Goal: Task Accomplishment & Management: Use online tool/utility

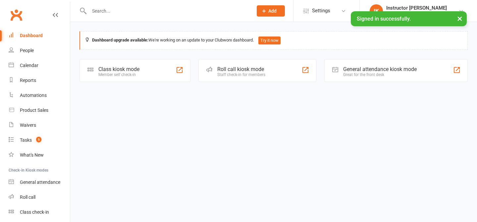
click at [222, 70] on div "Roll call kiosk mode" at bounding box center [241, 69] width 48 height 6
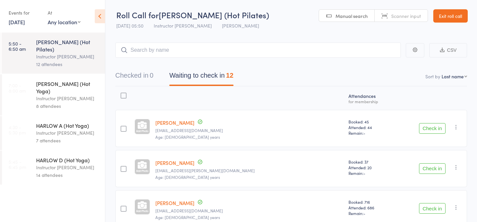
click at [336, 18] on span "Manual search" at bounding box center [352, 16] width 32 height 7
click at [273, 47] on input "search" at bounding box center [258, 49] width 286 height 15
click at [288, 53] on input "search" at bounding box center [258, 49] width 286 height 15
type input "23008"
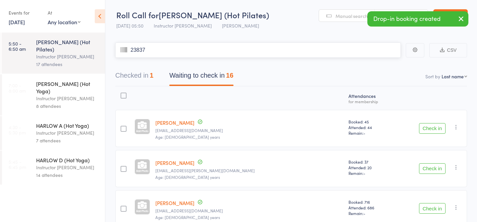
type input "23837"
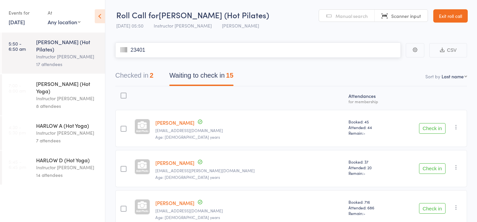
type input "23401"
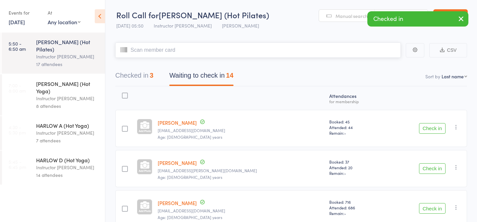
click at [301, 53] on input "search" at bounding box center [258, 49] width 286 height 15
type input "23423"
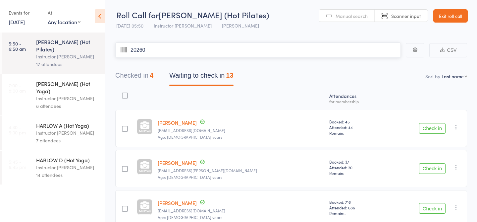
type input "20260"
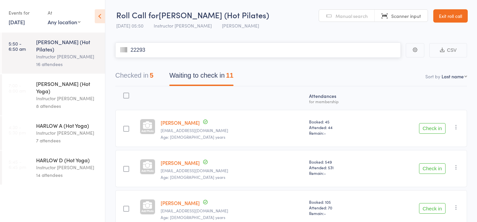
type input "22293"
click at [147, 48] on input "search" at bounding box center [258, 49] width 286 height 15
type input "22773"
type input "23740"
click at [243, 51] on input "search" at bounding box center [258, 49] width 286 height 15
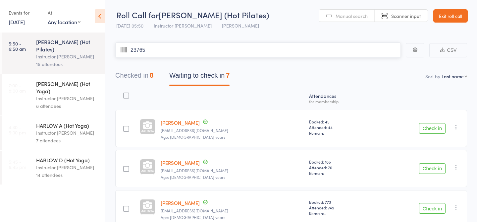
type input "23765"
type input "21974"
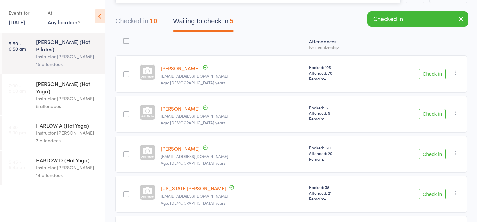
scroll to position [115, 0]
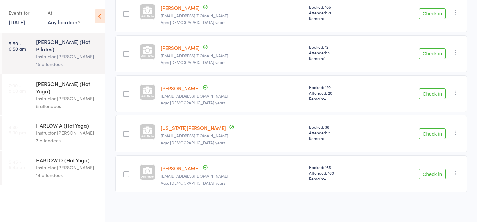
click at [430, 175] on button "Check in" at bounding box center [432, 173] width 27 height 11
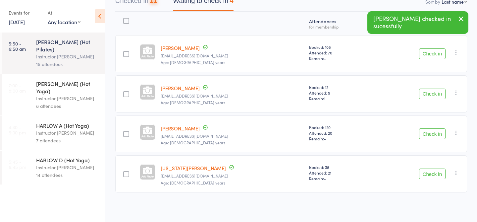
scroll to position [0, 0]
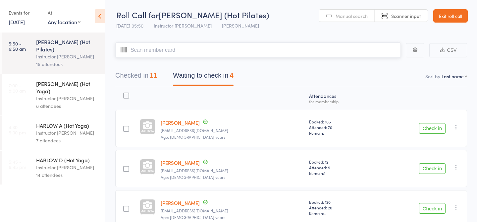
click at [221, 50] on input "search" at bounding box center [258, 49] width 286 height 15
type input "21136"
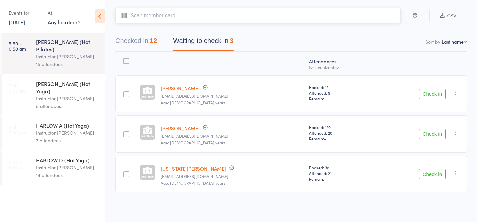
click at [134, 44] on button "Checked in 12" at bounding box center [136, 43] width 42 height 18
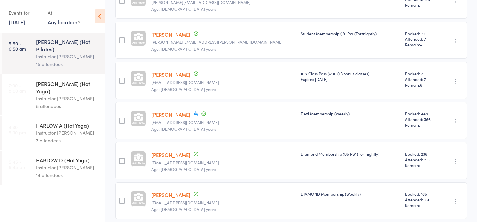
scroll to position [395, 0]
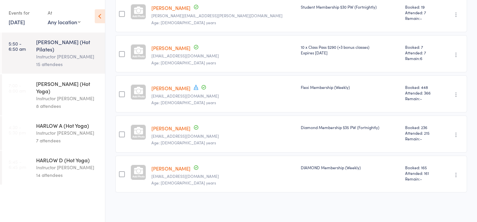
click at [180, 47] on link "Alistair Perkins" at bounding box center [170, 47] width 39 height 7
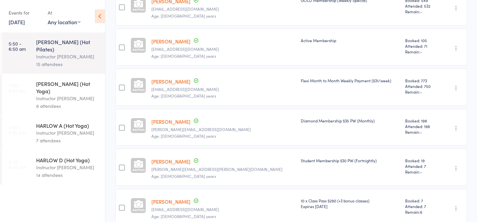
scroll to position [0, 0]
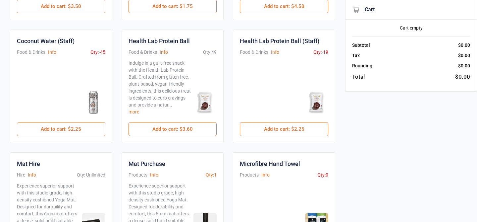
scroll to position [163, 0]
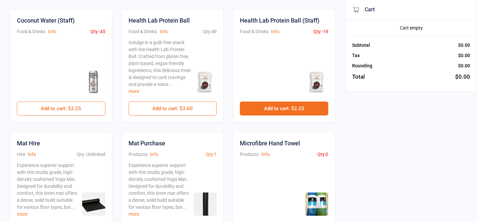
click at [278, 108] on button "Add to cart : $2.25" at bounding box center [284, 108] width 88 height 14
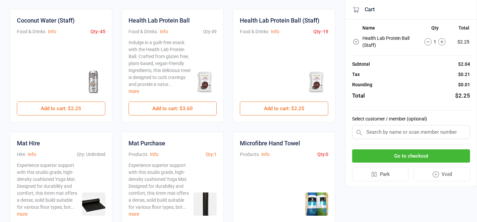
click at [372, 152] on button "Go to checkout" at bounding box center [411, 156] width 118 height 14
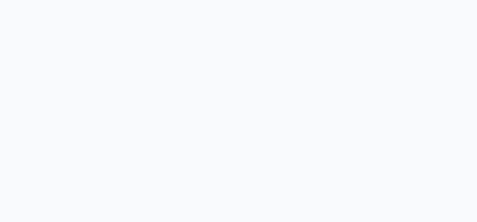
scroll to position [17, 0]
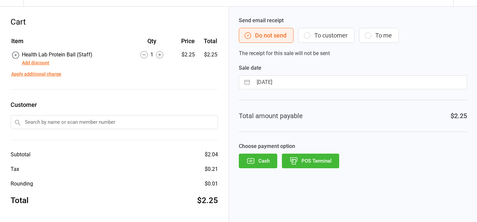
click at [320, 166] on button "POS Terminal" at bounding box center [310, 160] width 57 height 15
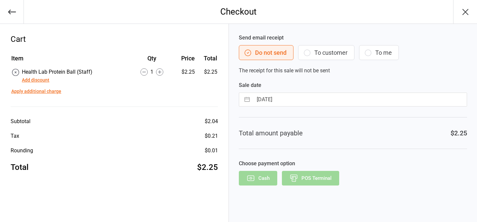
scroll to position [0, 0]
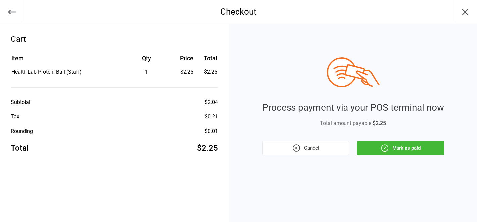
click at [376, 151] on button "Mark as paid" at bounding box center [400, 147] width 87 height 15
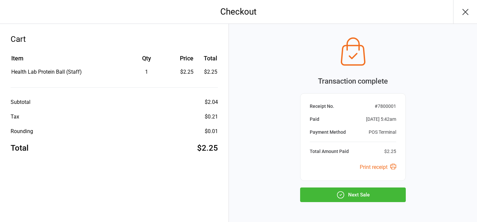
click at [365, 190] on button "Next Sale" at bounding box center [353, 194] width 106 height 15
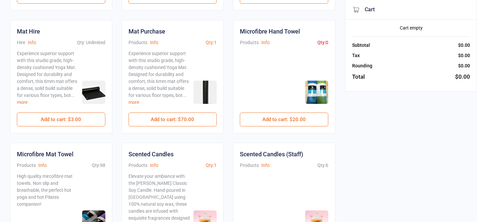
scroll to position [273, 0]
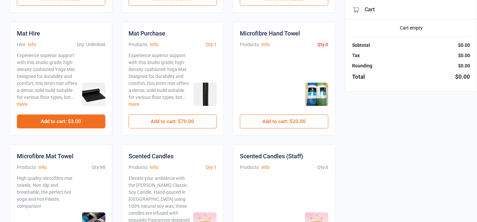
click at [89, 119] on button "Add to cart : $3.00" at bounding box center [61, 121] width 88 height 14
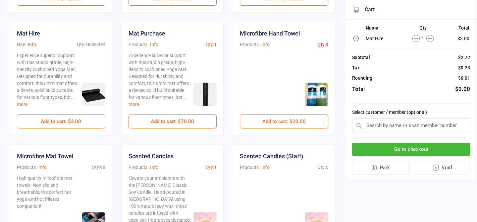
click at [421, 148] on button "Go to checkout" at bounding box center [411, 149] width 118 height 14
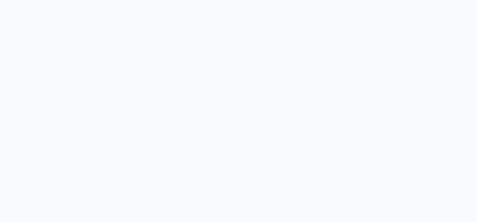
scroll to position [17, 0]
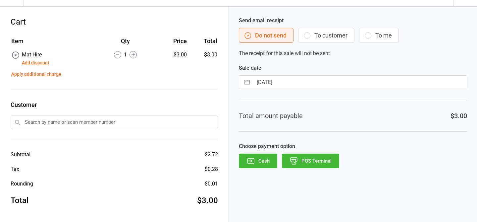
click at [315, 166] on button "POS Terminal" at bounding box center [310, 160] width 57 height 15
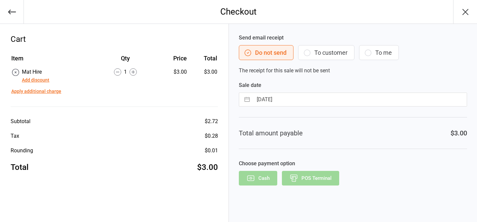
scroll to position [0, 0]
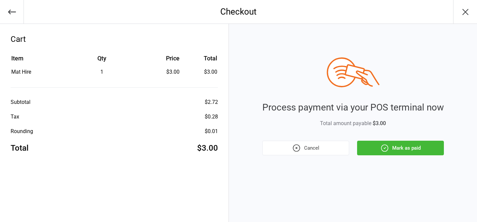
click at [382, 148] on icon "button" at bounding box center [384, 147] width 9 height 9
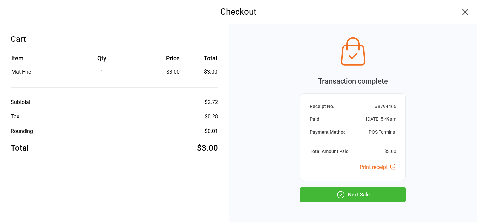
click at [325, 191] on button "Next Sale" at bounding box center [353, 194] width 106 height 15
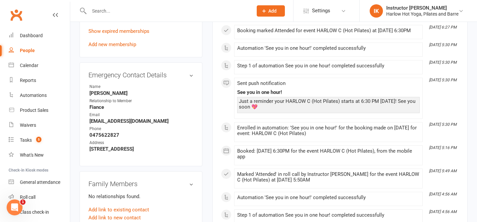
scroll to position [309, 0]
